Goal: Transaction & Acquisition: Subscribe to service/newsletter

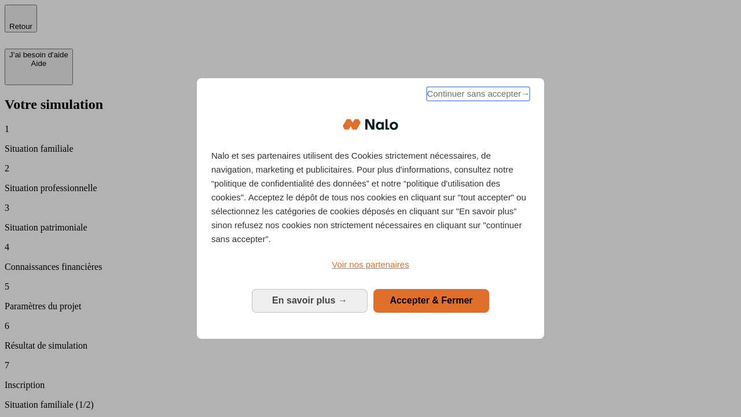
click at [477, 96] on span "Continuer sans accepter →" at bounding box center [478, 94] width 103 height 14
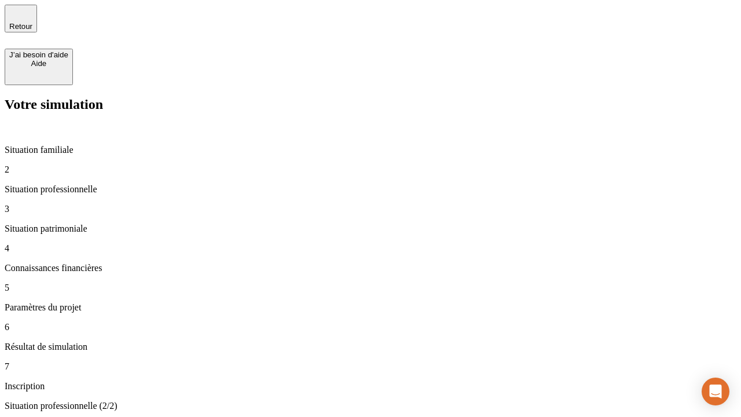
type input "30 000"
type input "1 000"
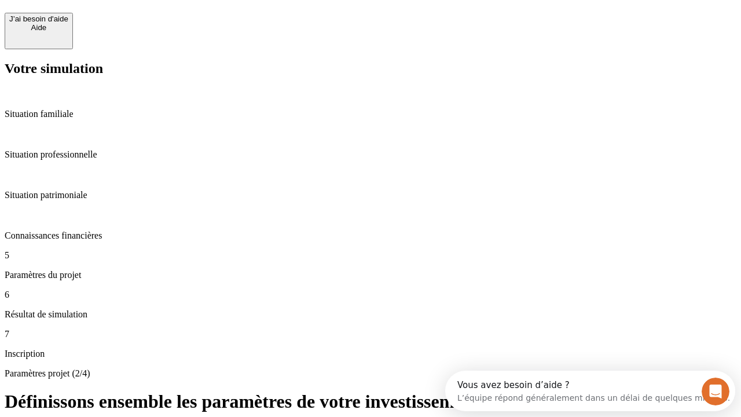
scroll to position [22, 0]
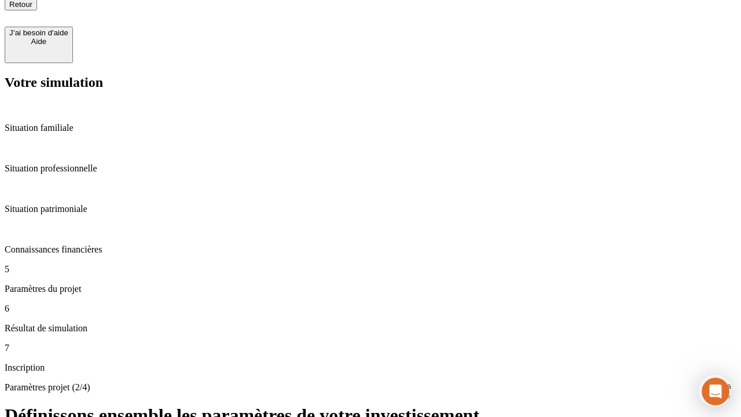
type input "65"
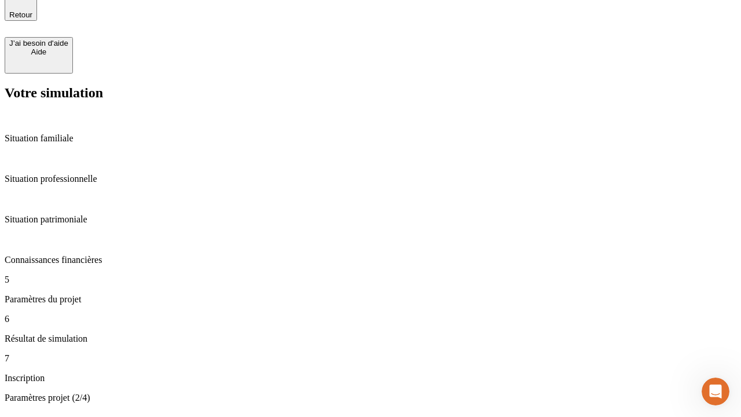
type input "5 000"
type input "640"
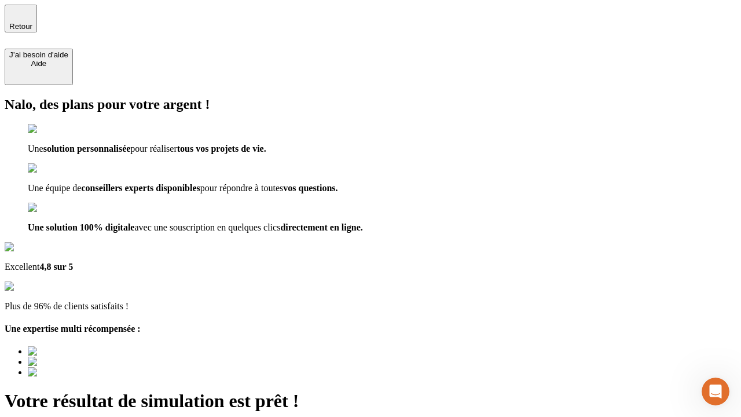
type input "[EMAIL_ADDRESS][DOMAIN_NAME]"
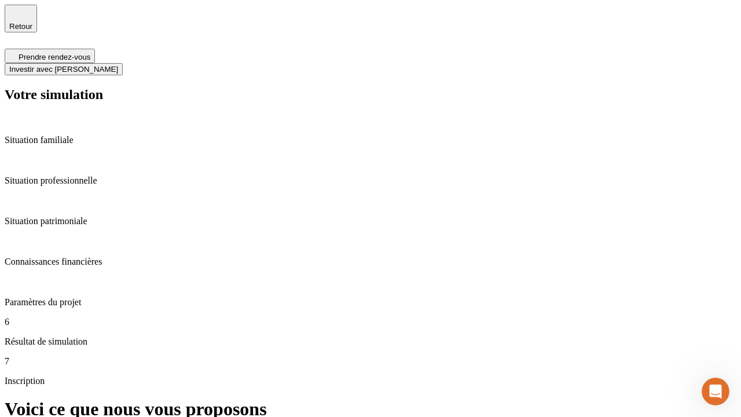
click at [118, 65] on span "Investir avec [PERSON_NAME]" at bounding box center [63, 69] width 109 height 9
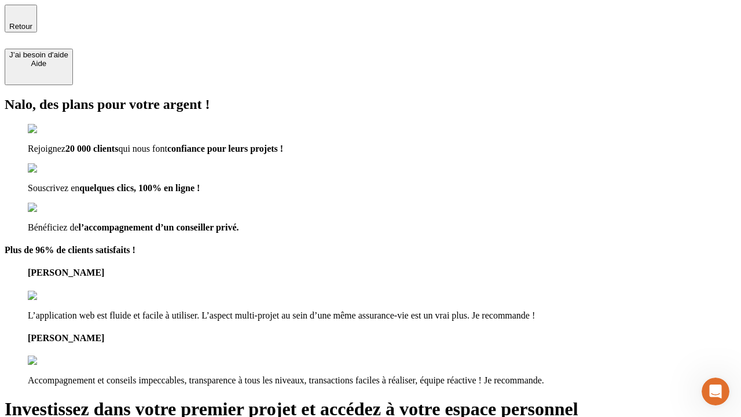
type input "[PERSON_NAME][EMAIL_ADDRESS][DOMAIN_NAME]"
